Goal: Task Accomplishment & Management: Use online tool/utility

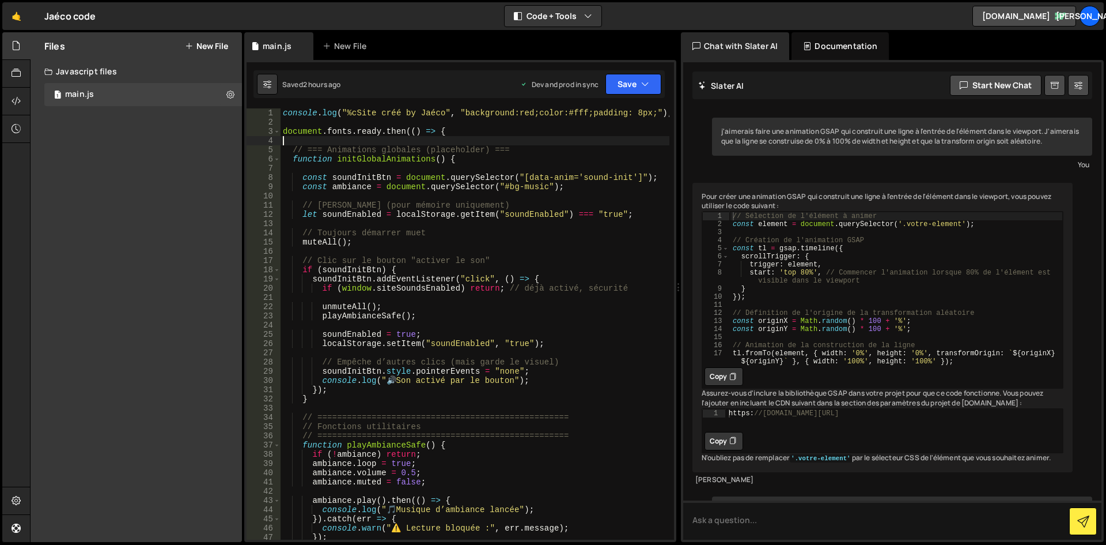
scroll to position [15130, 0]
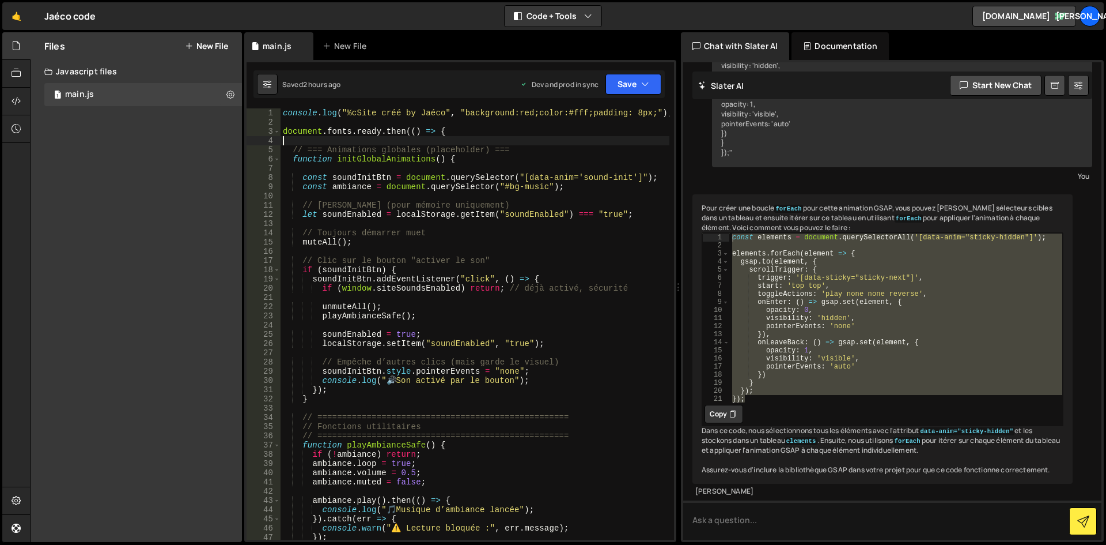
click at [401, 138] on div "console . log ( "%cSite créé by Jaéco" , "background:red;color:#fff;padding: 8p…" at bounding box center [475, 332] width 389 height 449
click at [308, 145] on div "console . log ( "%cSite créé by Jaéco" , "background:red;color:#fff;padding: 8p…" at bounding box center [475, 332] width 389 height 449
click at [306, 142] on div "console . log ( "%cSite créé by Jaéco" , "background:red;color:#fff;padding: 8p…" at bounding box center [475, 332] width 389 height 449
type textarea "</script>"
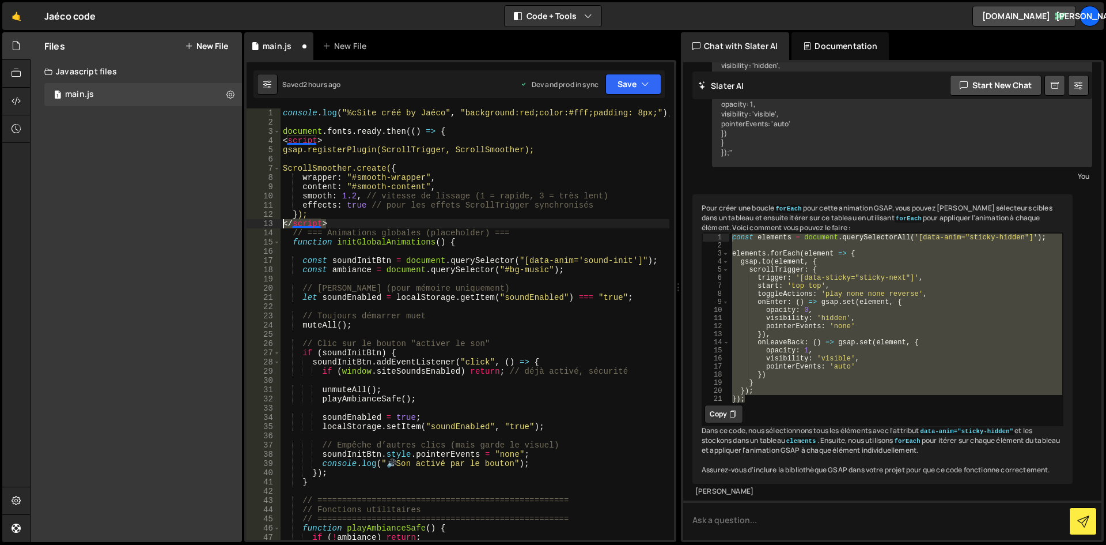
drag, startPoint x: 335, startPoint y: 219, endPoint x: 282, endPoint y: 222, distance: 52.6
click at [282, 222] on div "console . log ( "%cSite créé by Jaéco" , "background:red;color:#fff;padding: 8p…" at bounding box center [475, 332] width 389 height 449
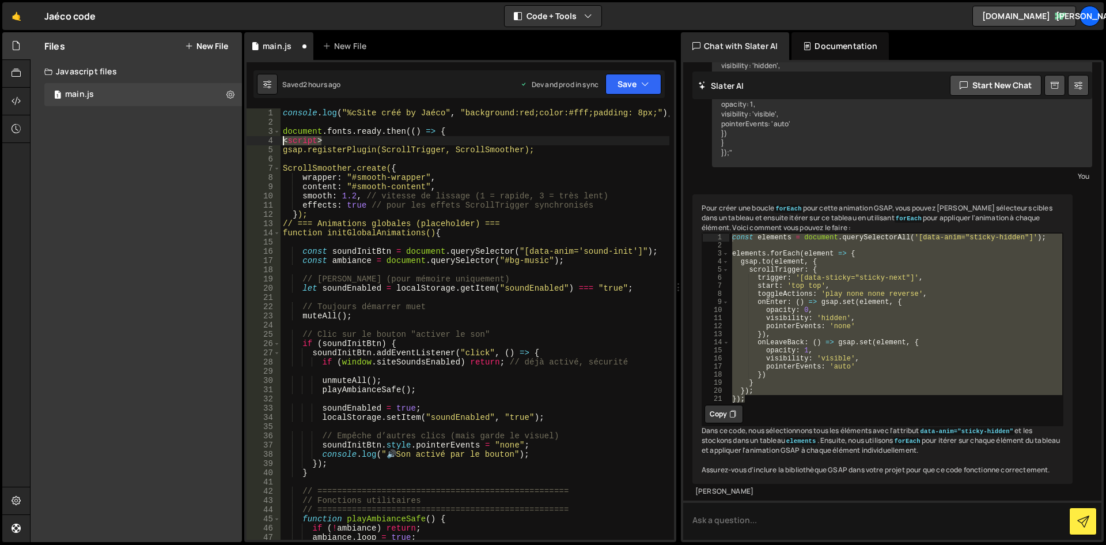
drag, startPoint x: 329, startPoint y: 138, endPoint x: 281, endPoint y: 137, distance: 48.4
click at [281, 137] on div "console . log ( "%cSite créé by Jaéco" , "background:red;color:#fff;padding: 8p…" at bounding box center [475, 332] width 389 height 449
type textarea "<script>"
drag, startPoint x: 354, startPoint y: 182, endPoint x: 422, endPoint y: 181, distance: 68.0
click at [422, 181] on div "console . log ( "%cSite créé by Jaéco" , "background:red;color:#fff;padding: 8p…" at bounding box center [475, 332] width 389 height 449
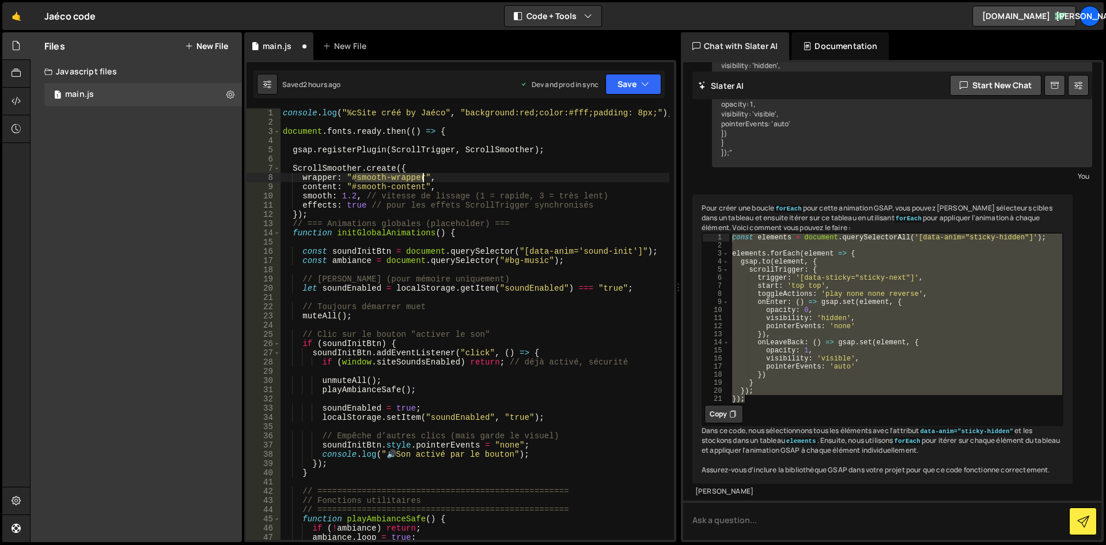
type textarea "wrapper: "#smooth-wrapper","
click at [424, 163] on div "console . log ( "%cSite créé by Jaéco" , "background:red;color:#fff;padding: 8p…" at bounding box center [475, 332] width 389 height 449
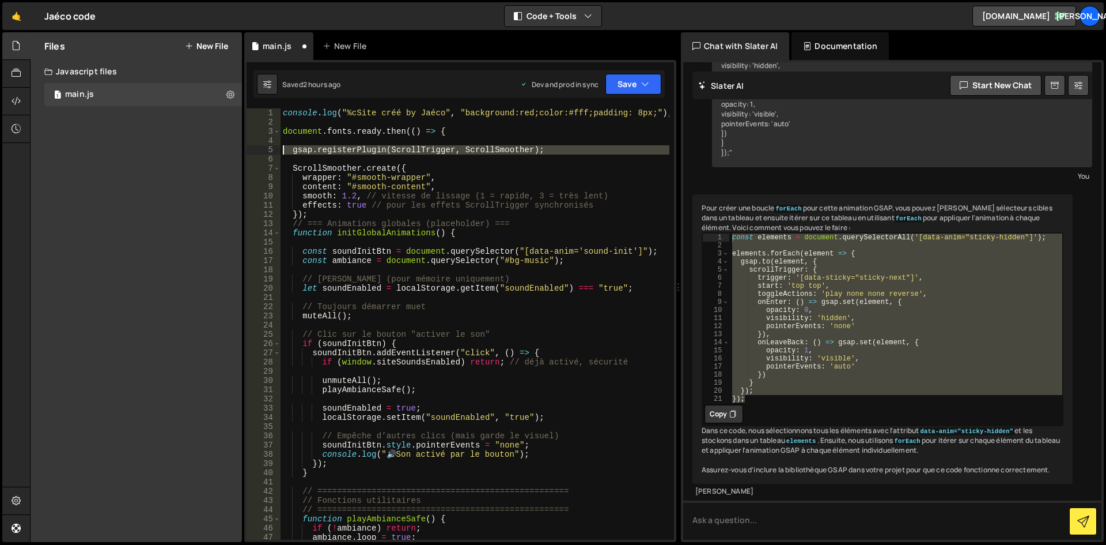
drag, startPoint x: 308, startPoint y: 160, endPoint x: 281, endPoint y: 148, distance: 29.7
click at [281, 148] on div "console . log ( "%cSite créé by Jaéco" , "background:red;color:#fff;padding: 8p…" at bounding box center [475, 332] width 389 height 449
type textarea "gsap.registerPlugin(ScrollTrigger, ScrollSmoother);"
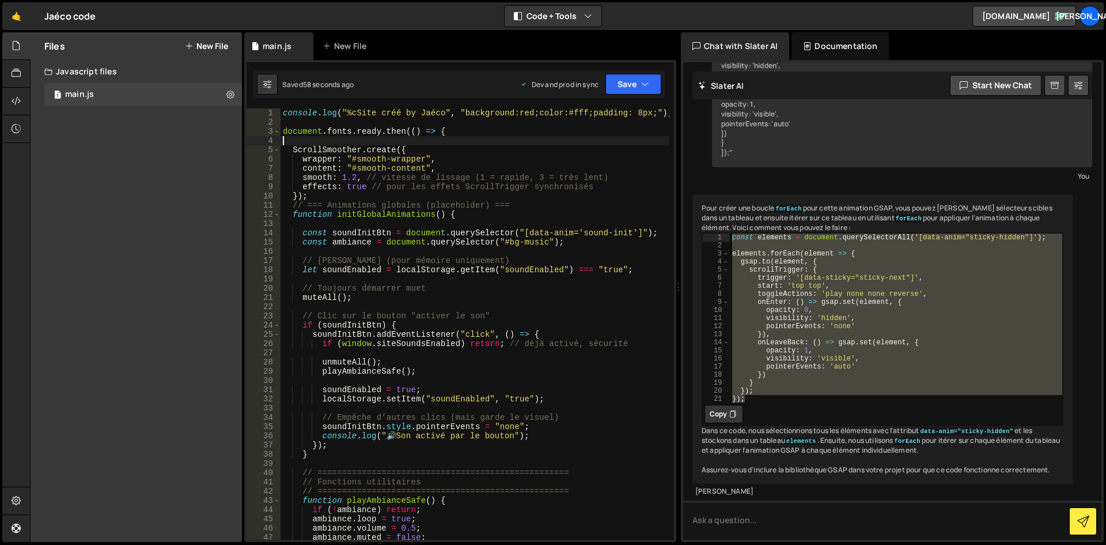
click at [355, 179] on div "console . log ( "%cSite créé by Jaéco" , "background:red;color:#fff;padding: 8p…" at bounding box center [475, 332] width 389 height 449
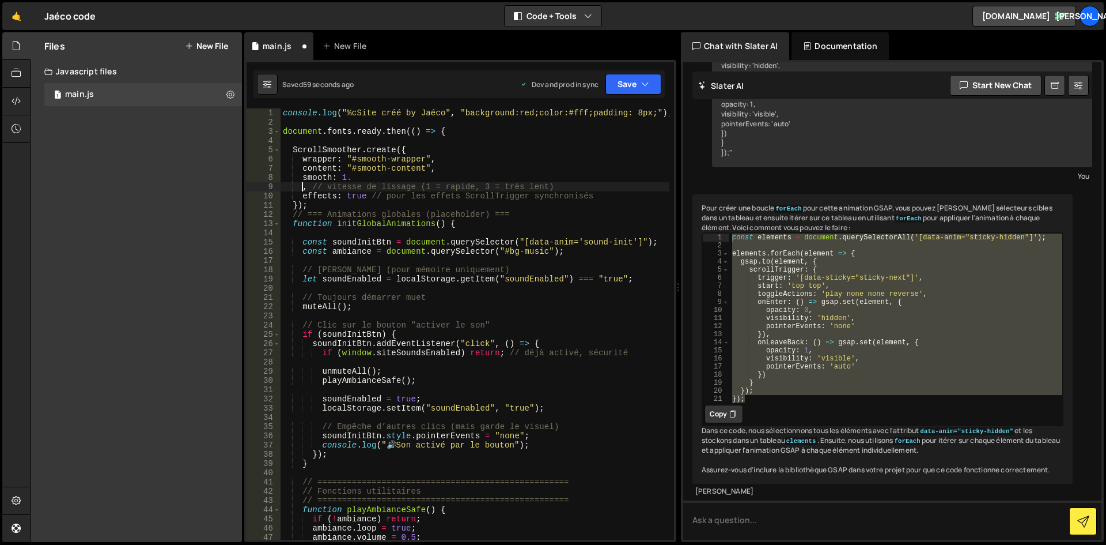
scroll to position [0, 1]
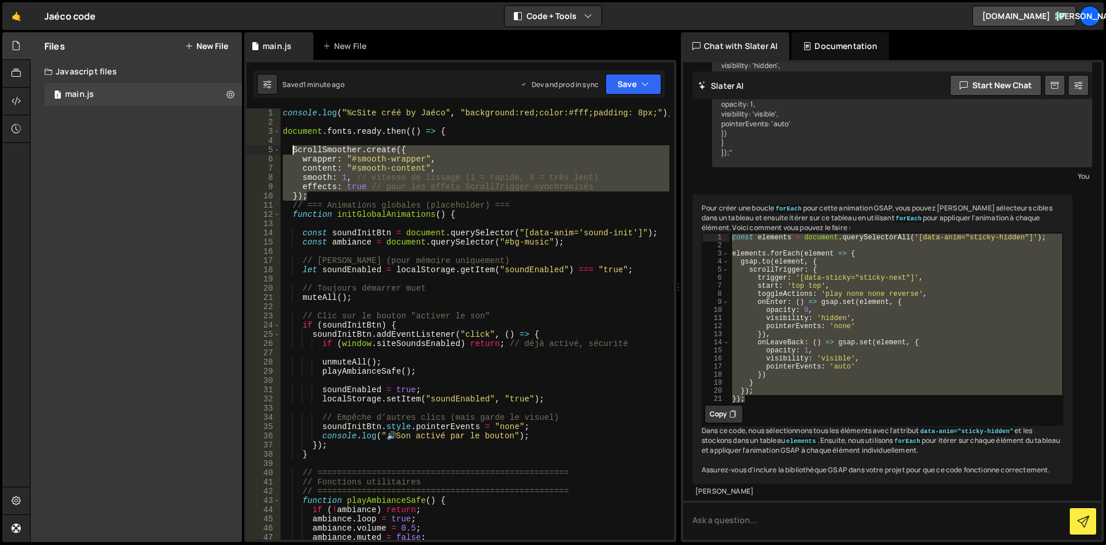
drag, startPoint x: 331, startPoint y: 194, endPoint x: 315, endPoint y: 149, distance: 47.8
click at [294, 149] on div "console . log ( "%cSite créé by Jaéco" , "background:red;color:#fff;padding: 8p…" at bounding box center [475, 332] width 389 height 449
type textarea "// ScrollSmoother.create({"
